Goal: Task Accomplishment & Management: Use online tool/utility

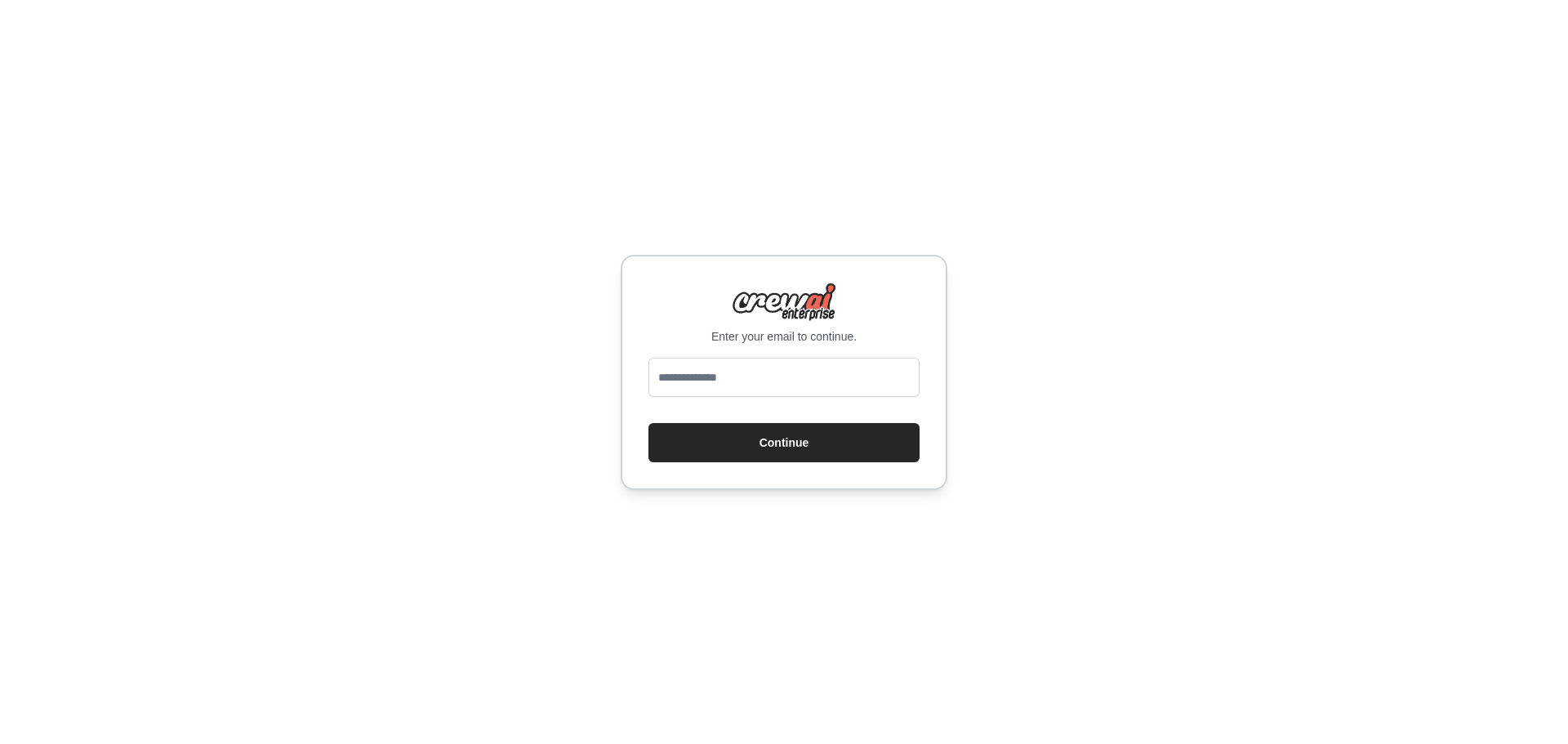
type input "**********"
click at [720, 439] on button "Continue" at bounding box center [784, 443] width 271 height 39
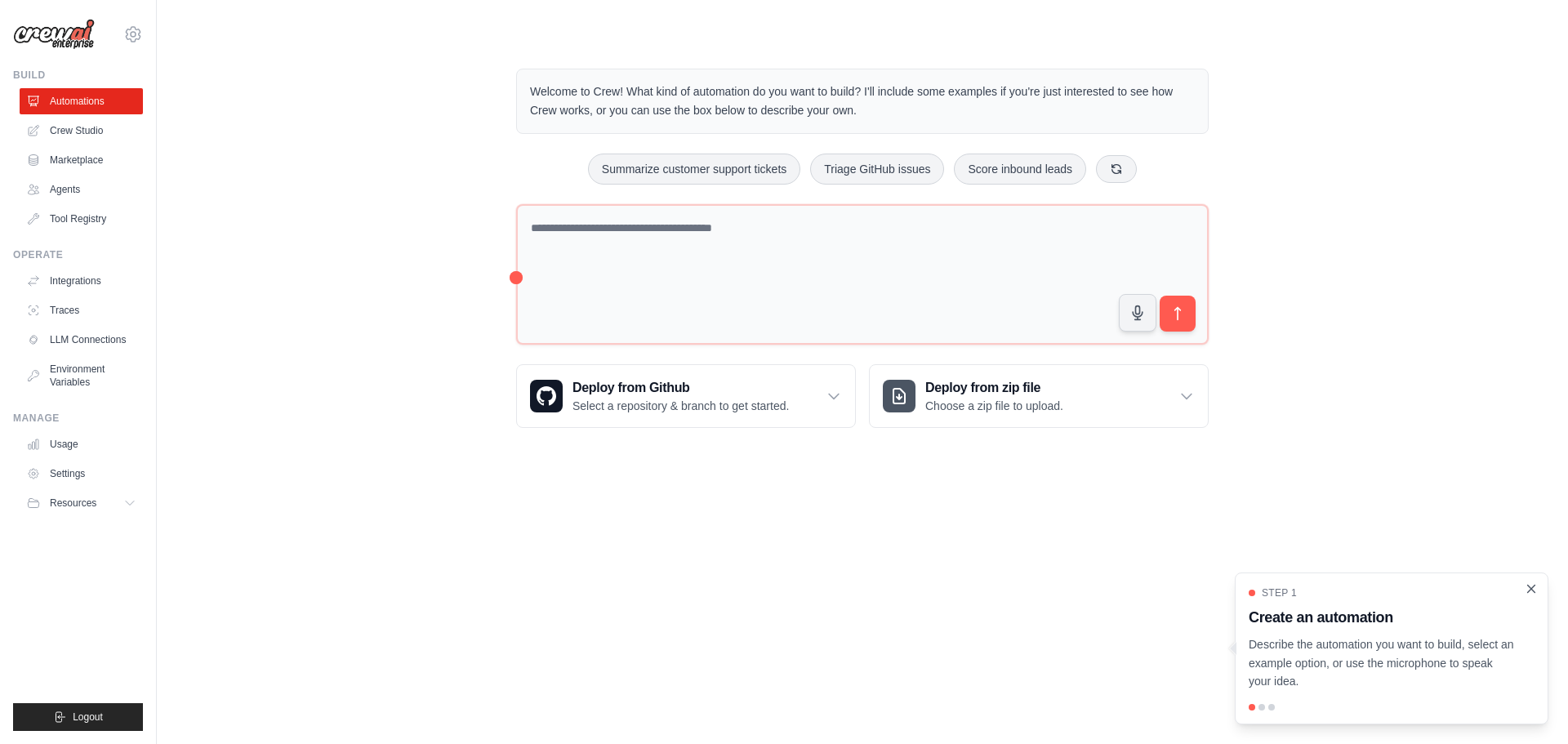
click at [1530, 590] on icon "Close walkthrough" at bounding box center [1531, 589] width 8 height 8
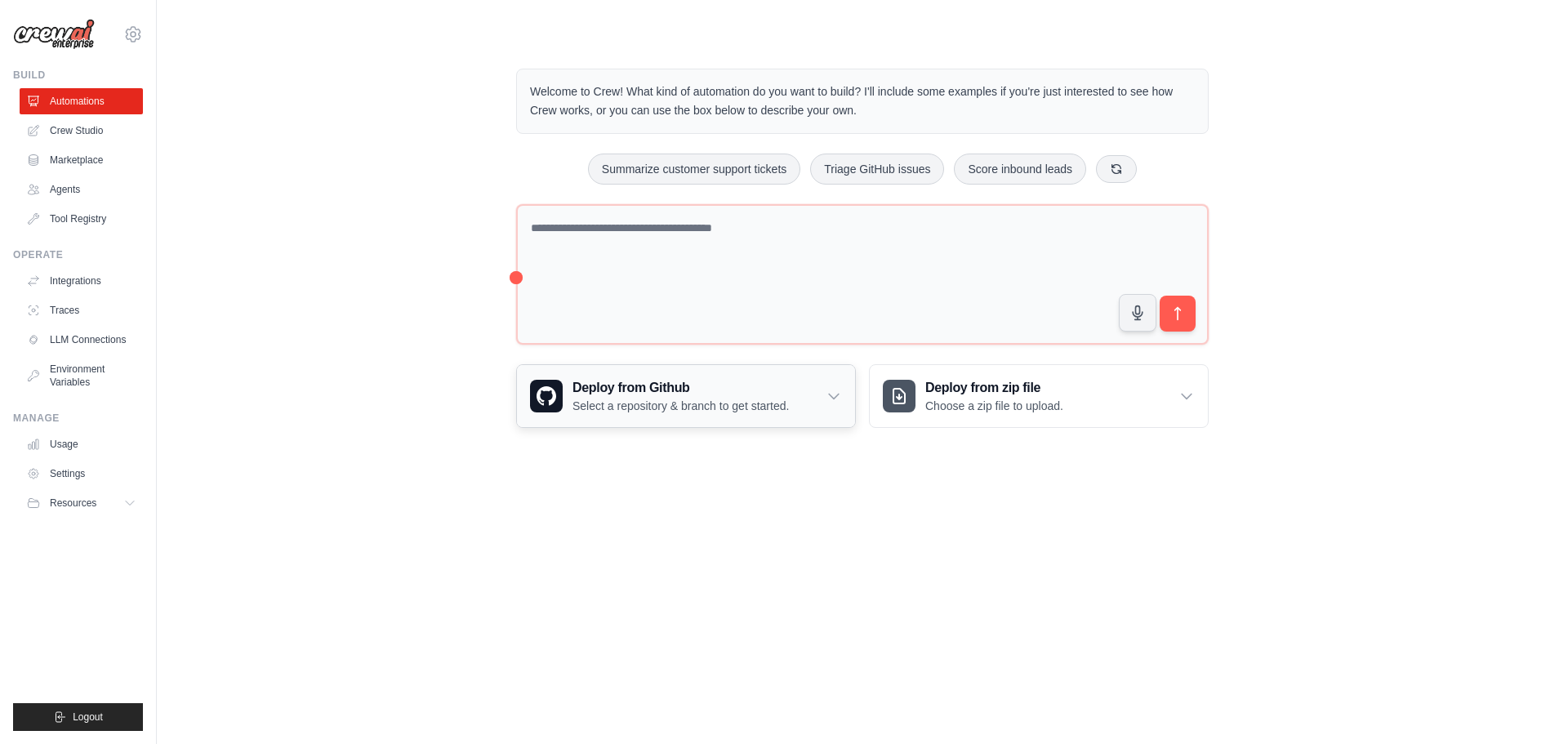
click at [674, 390] on h3 "Deploy from Github" at bounding box center [680, 388] width 216 height 20
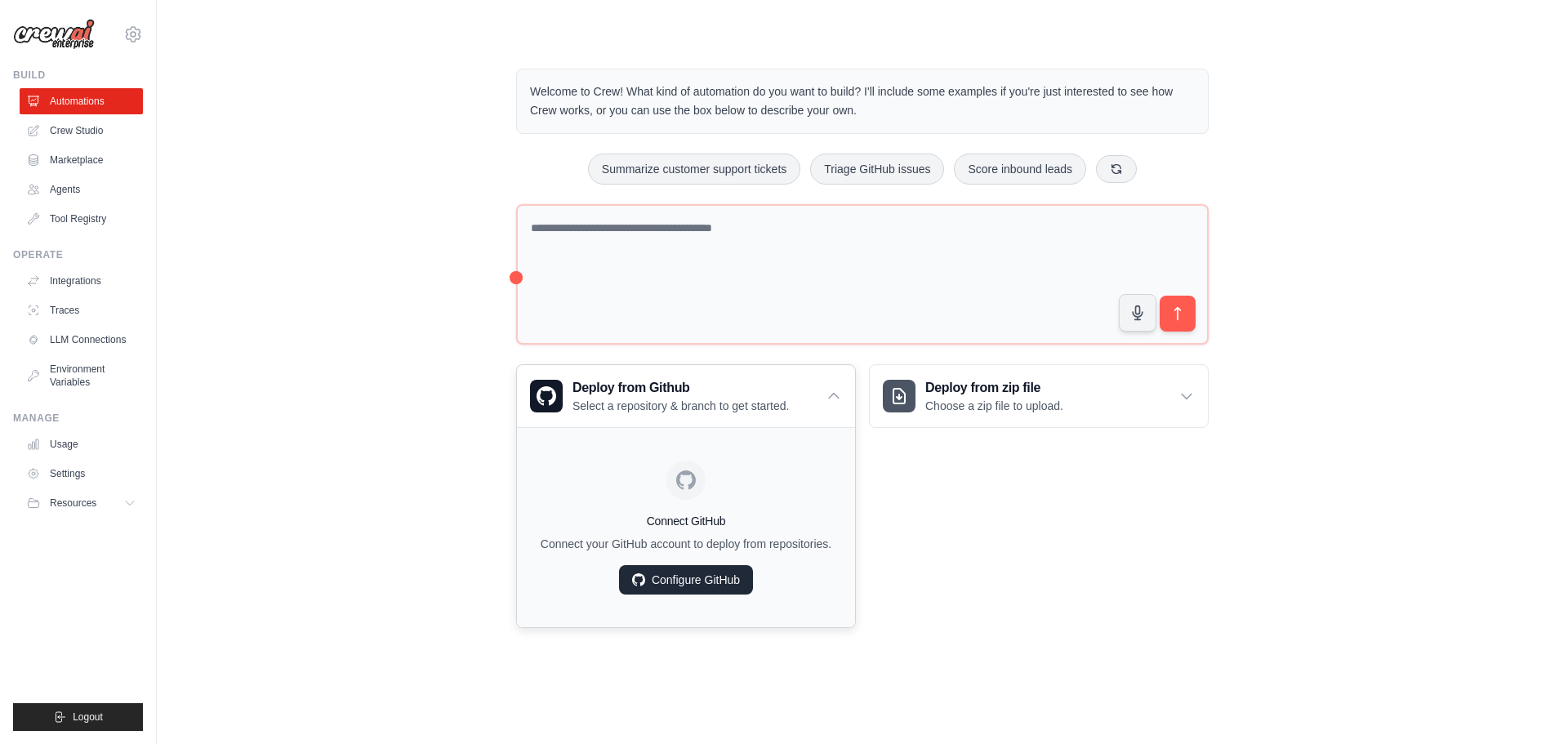
click at [692, 576] on link "Configure GitHub" at bounding box center [686, 580] width 134 height 29
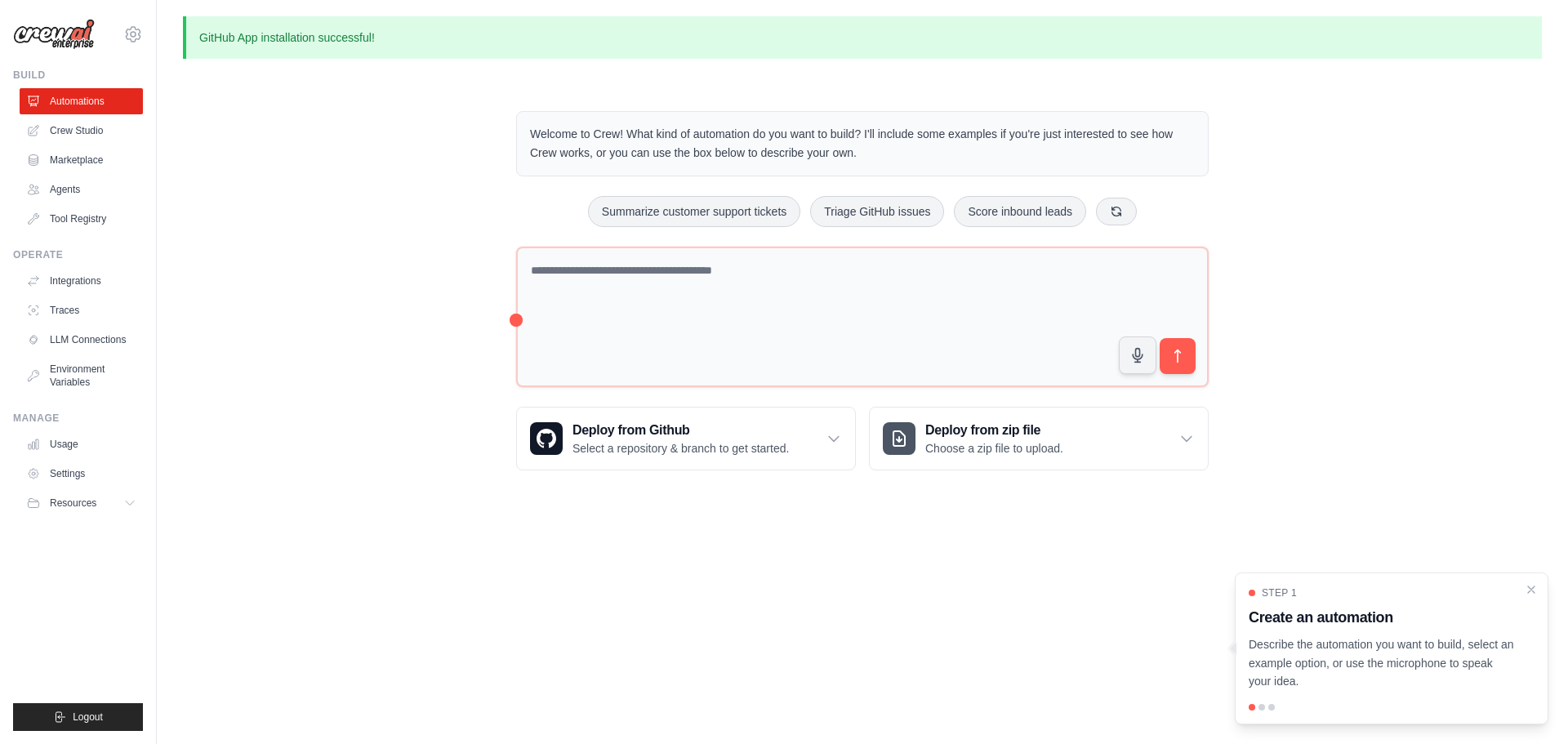
drag, startPoint x: 1531, startPoint y: 590, endPoint x: 1481, endPoint y: 593, distance: 50.1
click at [1531, 590] on icon "Close walkthrough" at bounding box center [1531, 590] width 7 height 7
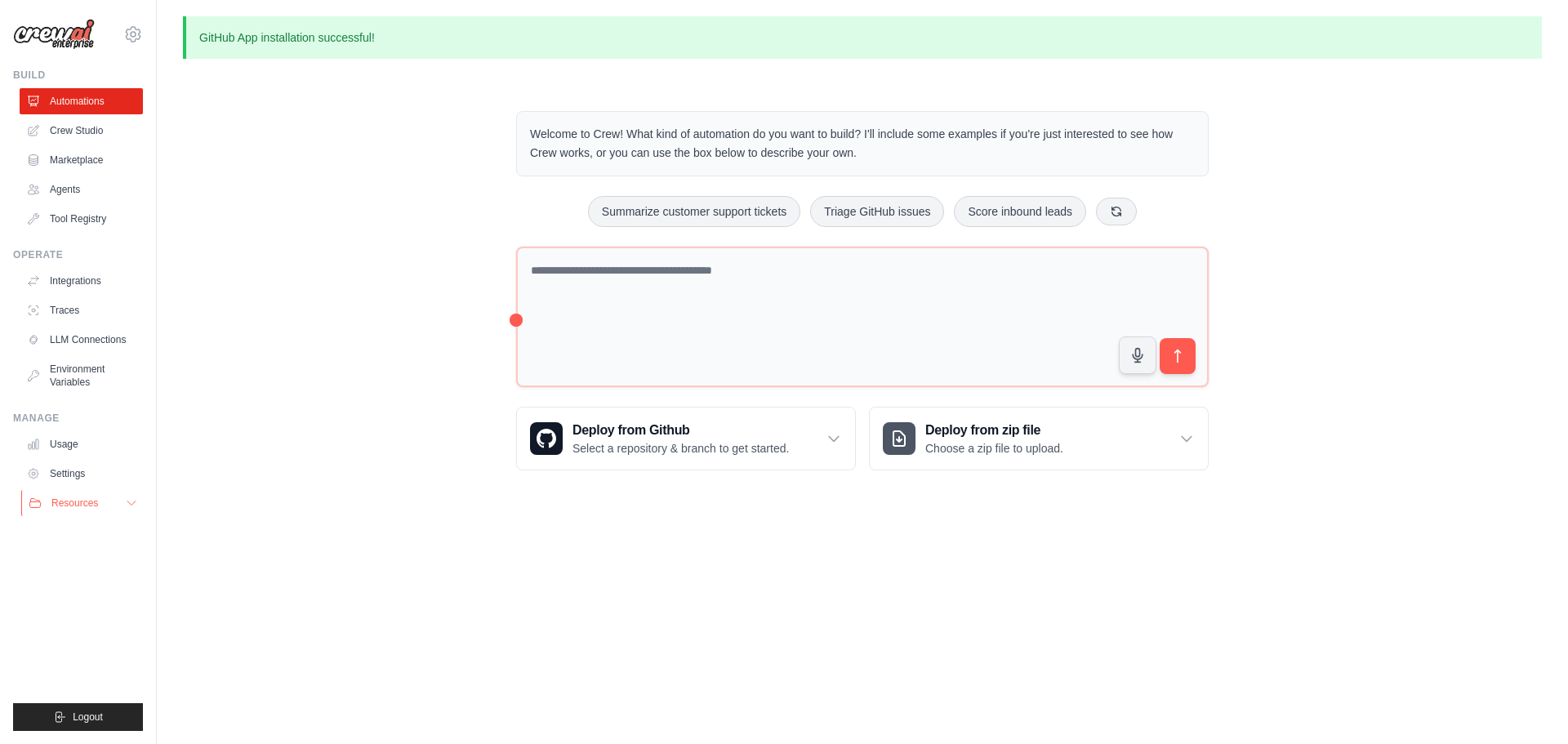
drag, startPoint x: 937, startPoint y: 655, endPoint x: 55, endPoint y: 502, distance: 895.2
click at [935, 655] on body "[EMAIL_ADDRESS][DOMAIN_NAME] Settings Build Automations Crew Studio" at bounding box center [784, 372] width 1568 height 744
